Goal: Task Accomplishment & Management: Use online tool/utility

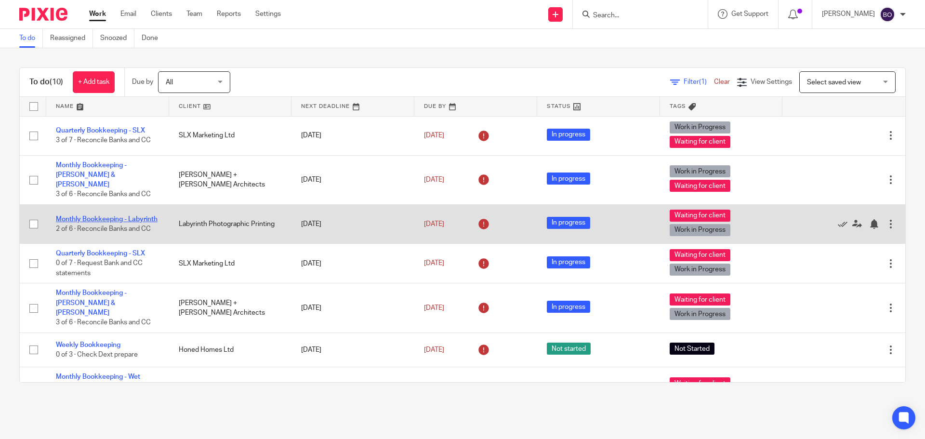
click at [112, 216] on link "Monthly Bookkeeping - Labyrinth" at bounding box center [107, 219] width 102 height 7
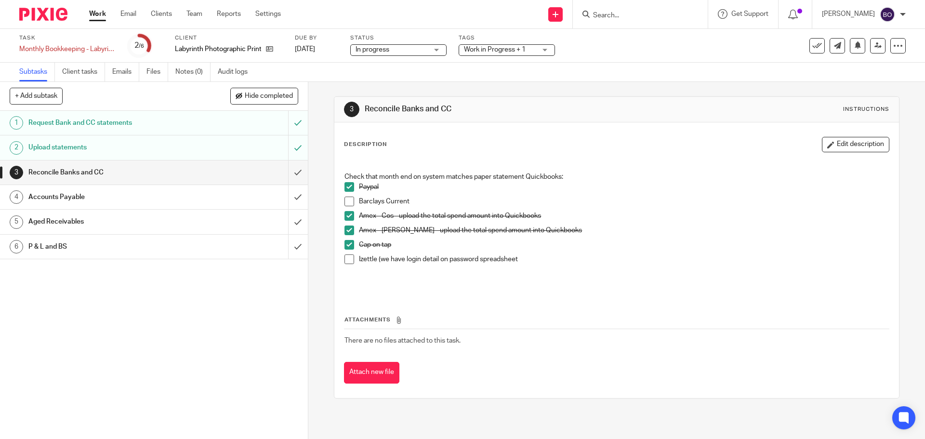
click at [348, 198] on span at bounding box center [349, 202] width 10 height 10
click at [270, 48] on icon at bounding box center [269, 48] width 7 height 7
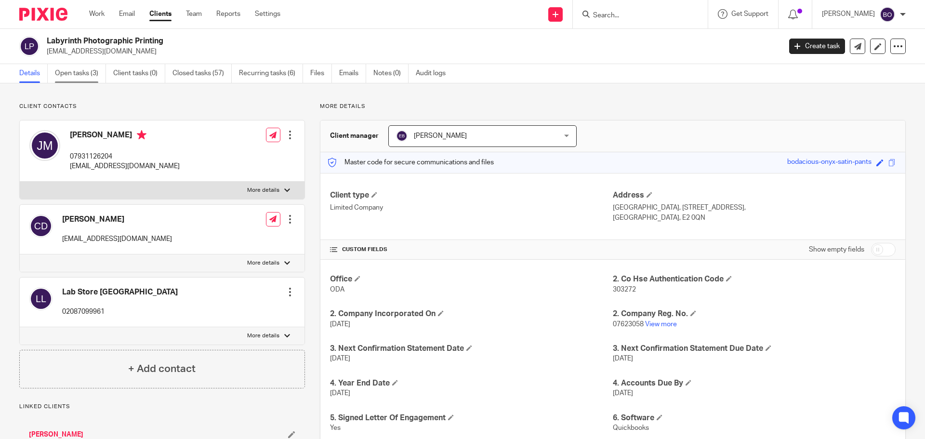
click at [79, 74] on link "Open tasks (3)" at bounding box center [80, 73] width 51 height 19
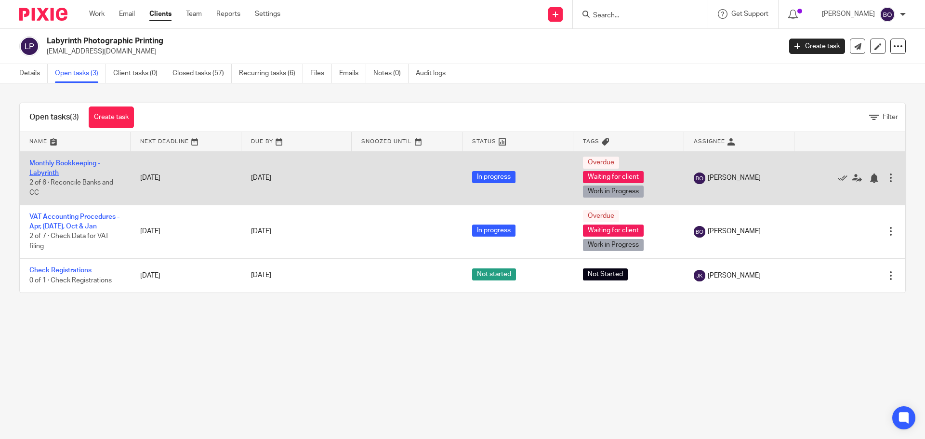
click at [94, 162] on link "Monthly Bookkeeping - Labyrinth" at bounding box center [64, 168] width 71 height 16
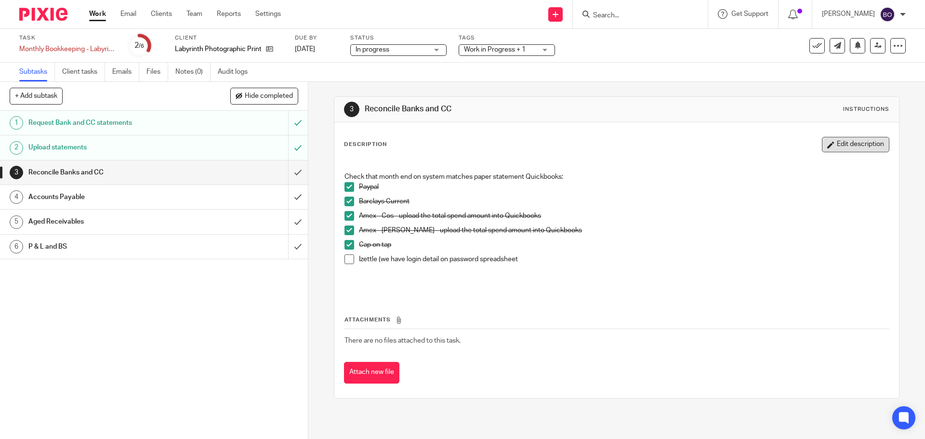
click at [846, 142] on button "Edit description" at bounding box center [855, 144] width 67 height 15
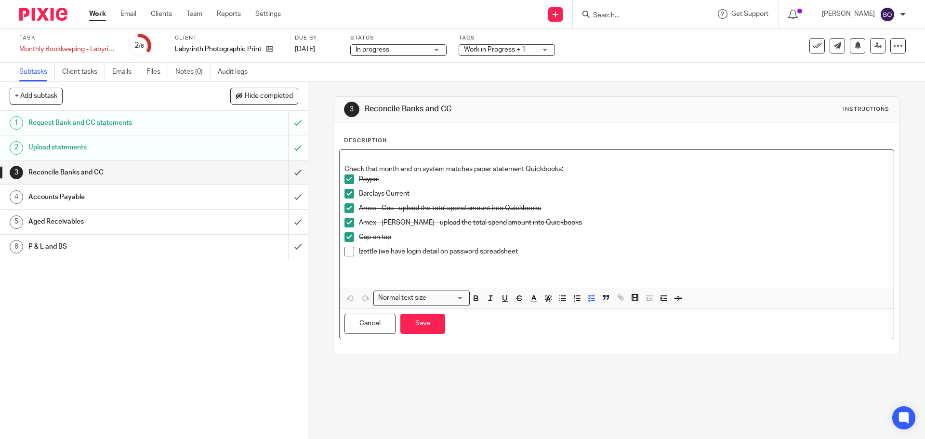
click at [525, 251] on p "Izettle (we have login detail on password spreadsheet" at bounding box center [623, 252] width 529 height 10
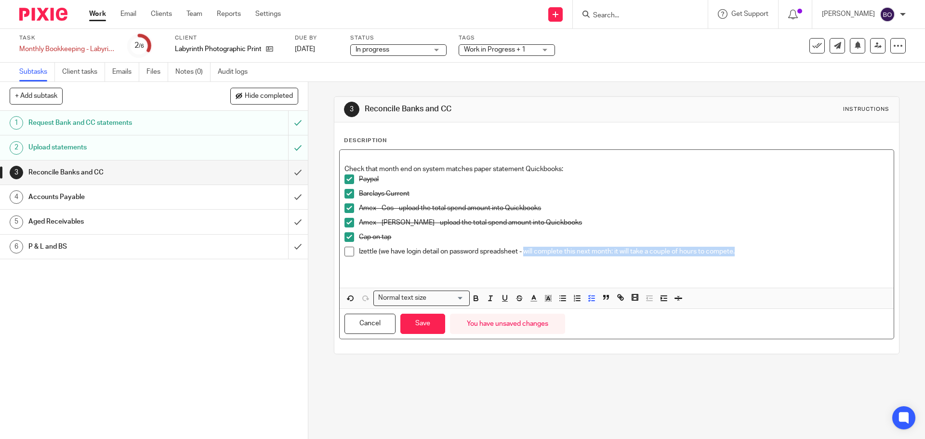
drag, startPoint x: 522, startPoint y: 253, endPoint x: 745, endPoint y: 252, distance: 222.6
click at [745, 252] on p "Izettle (we have login detail on password spreadsheet - will complete this next…" at bounding box center [623, 252] width 529 height 10
click at [474, 300] on icon "button" at bounding box center [476, 298] width 9 height 9
click at [430, 319] on button "Save" at bounding box center [422, 324] width 45 height 21
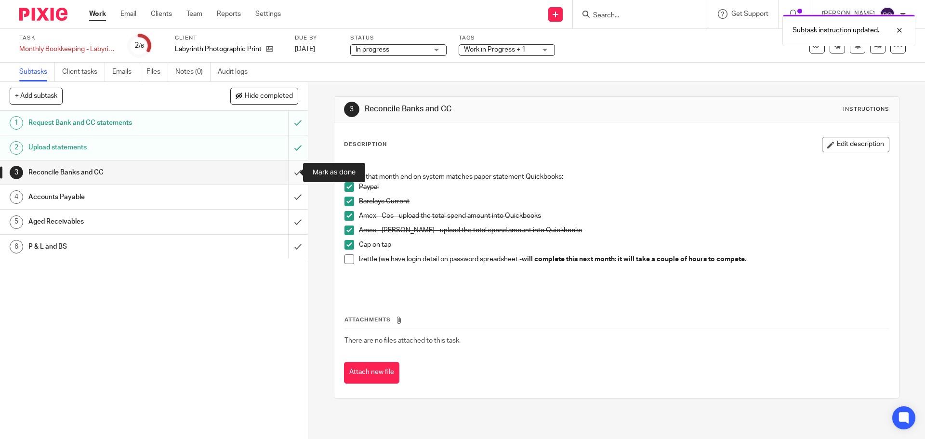
click at [287, 172] on input "submit" at bounding box center [154, 172] width 308 height 24
